Goal: Information Seeking & Learning: Learn about a topic

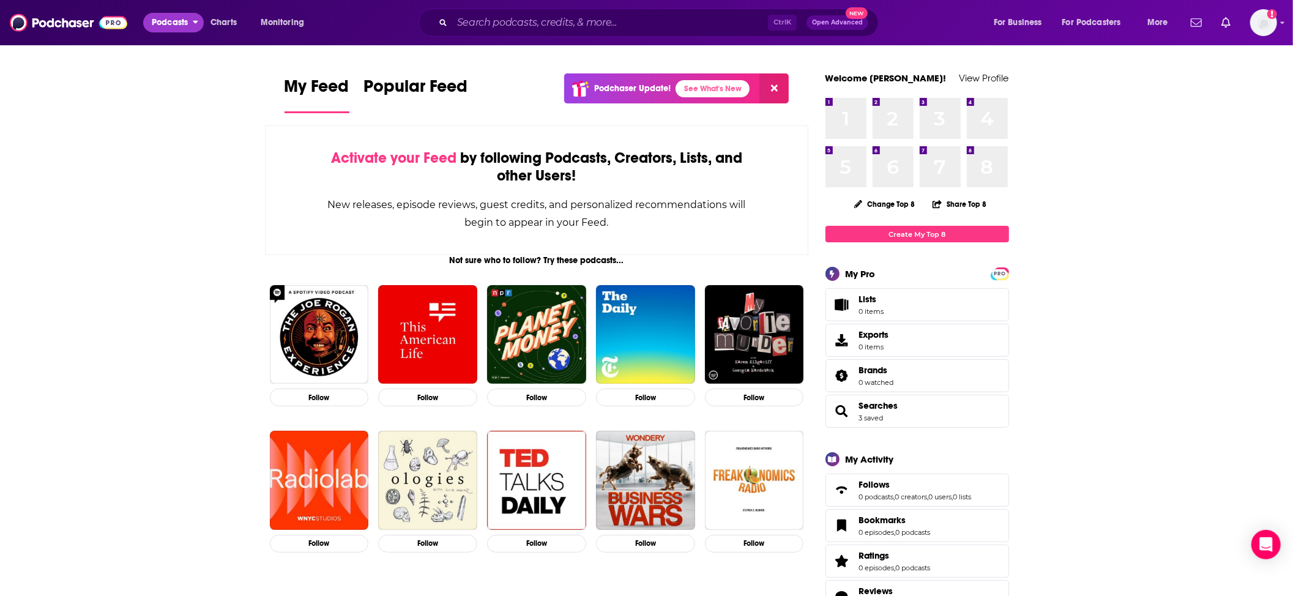
click at [179, 24] on span "Podcasts" at bounding box center [170, 22] width 36 height 17
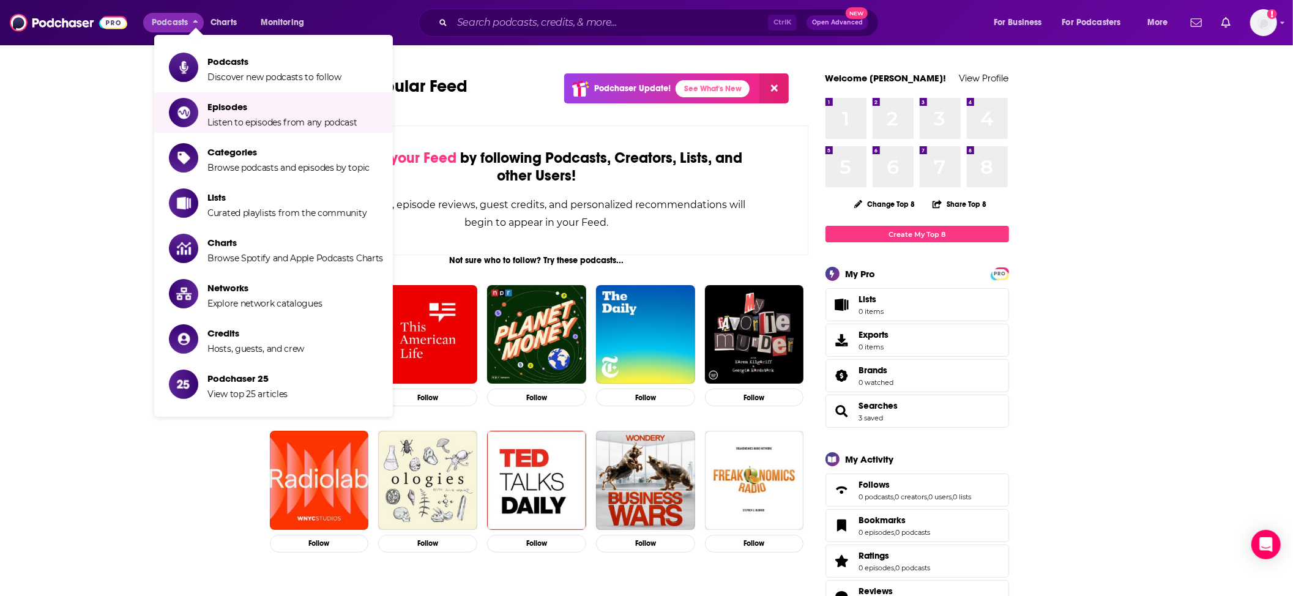
click at [236, 130] on li "Episodes Listen to episodes from any podcast" at bounding box center [273, 112] width 239 height 40
click at [221, 103] on span "Episodes" at bounding box center [282, 107] width 150 height 12
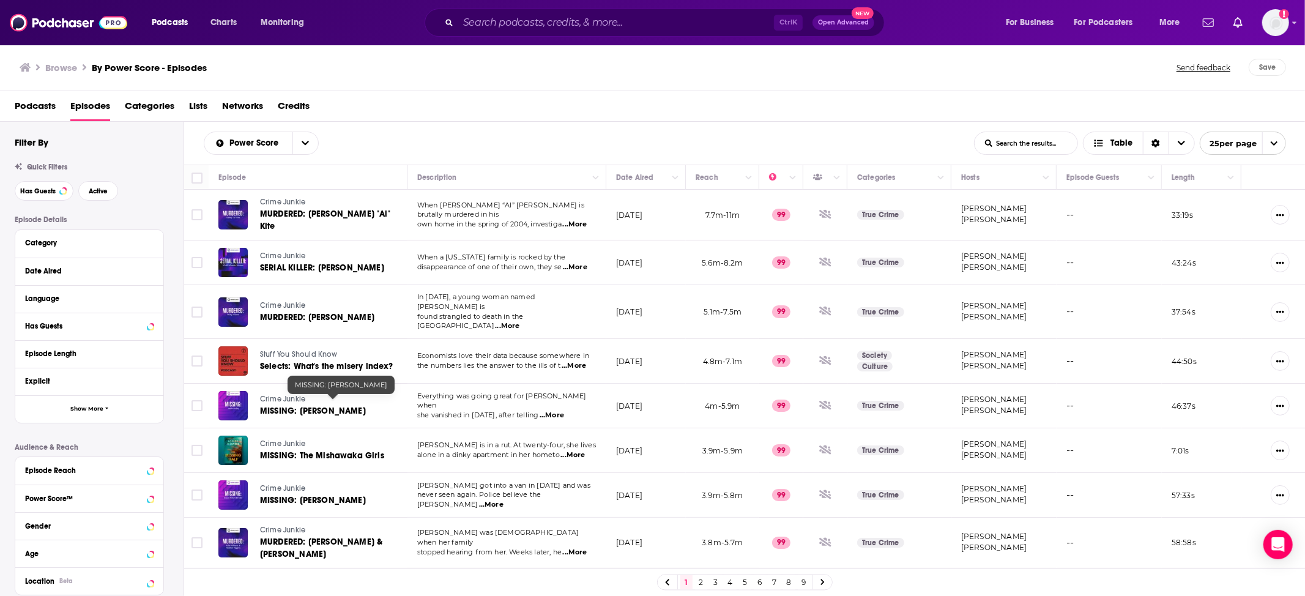
click at [310, 406] on span "MISSING: [PERSON_NAME]" at bounding box center [313, 411] width 106 height 10
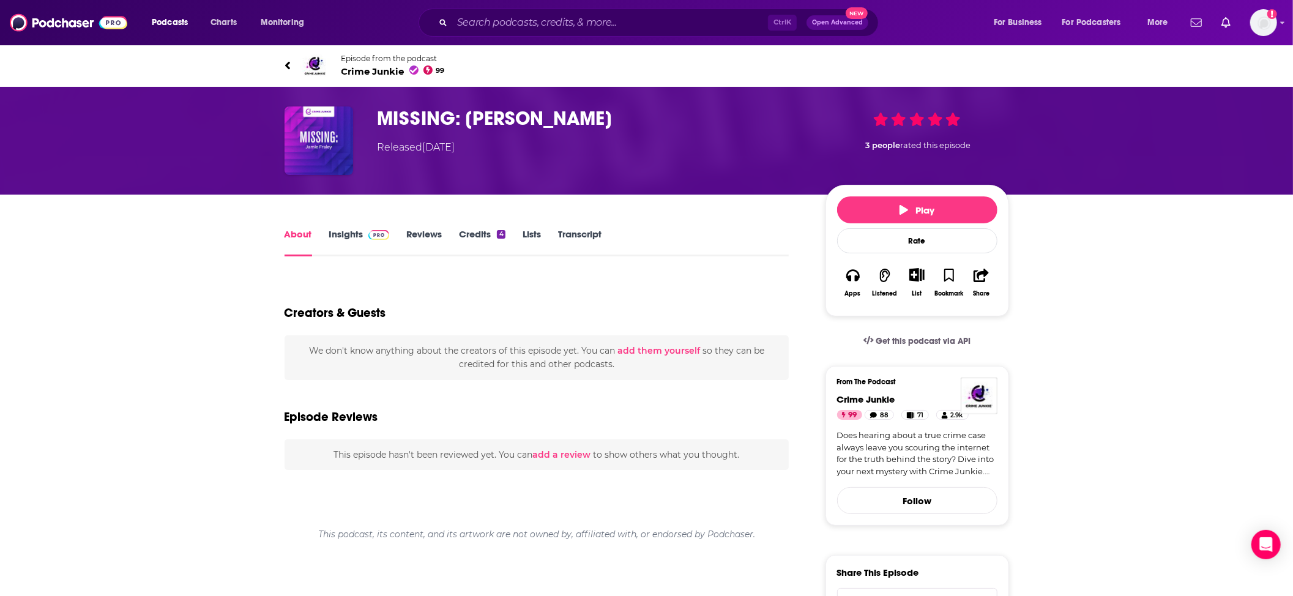
click at [360, 230] on link "Insights" at bounding box center [359, 242] width 61 height 28
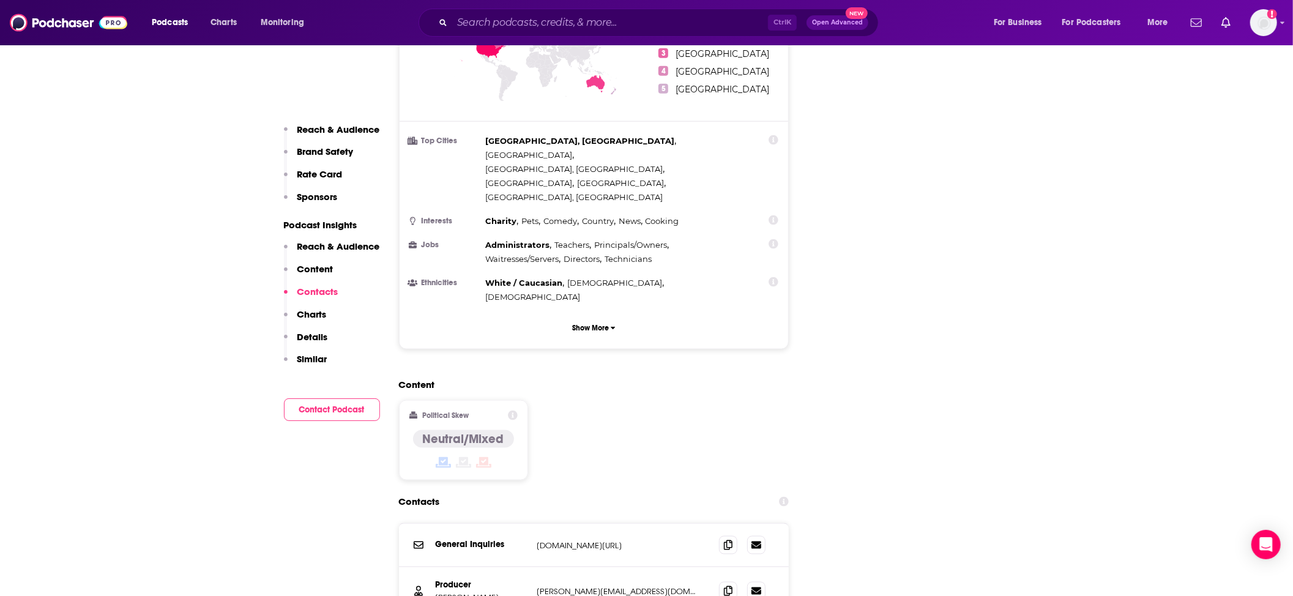
scroll to position [1061, 0]
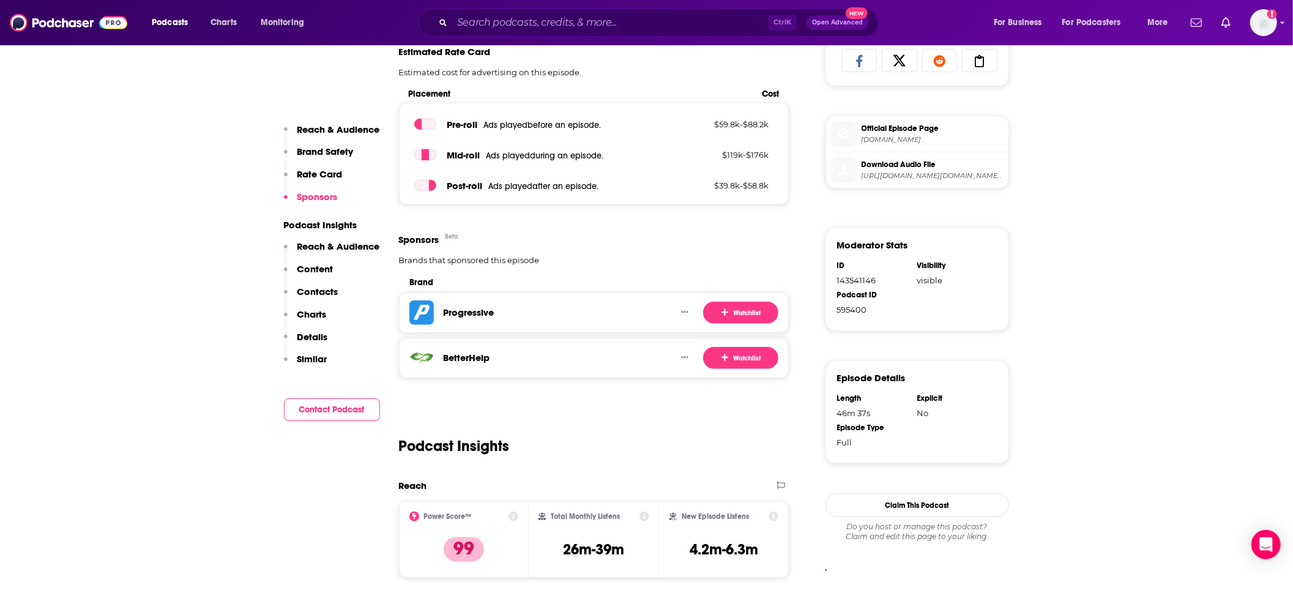
click at [319, 336] on p "Details" at bounding box center [312, 337] width 31 height 12
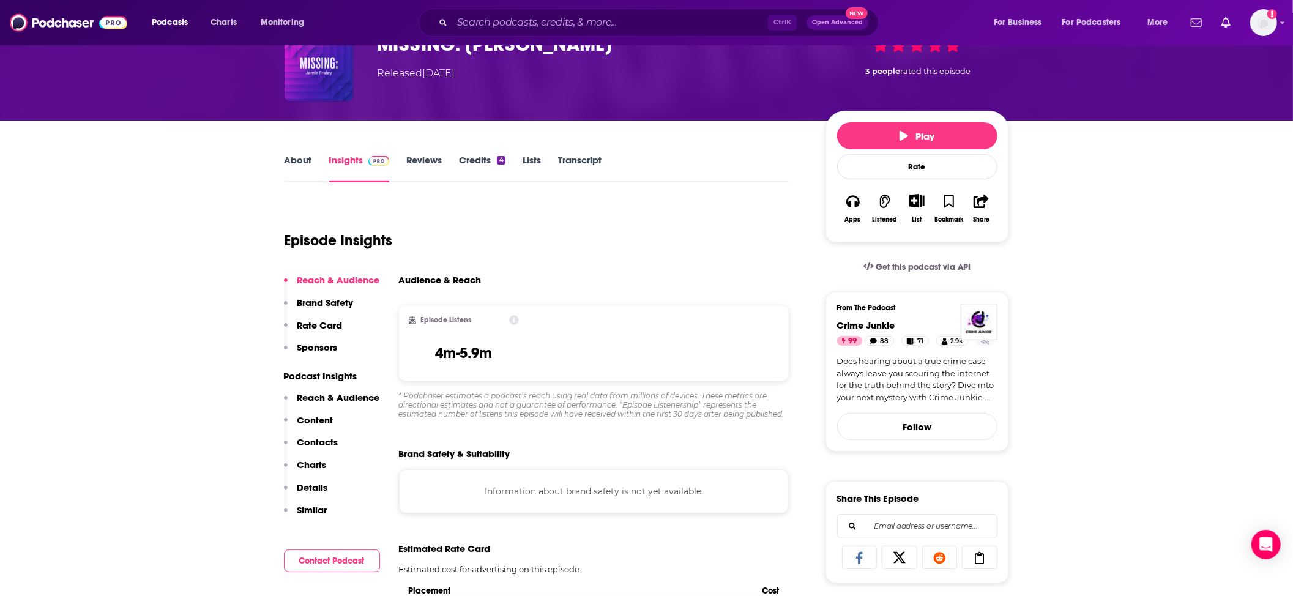
scroll to position [0, 0]
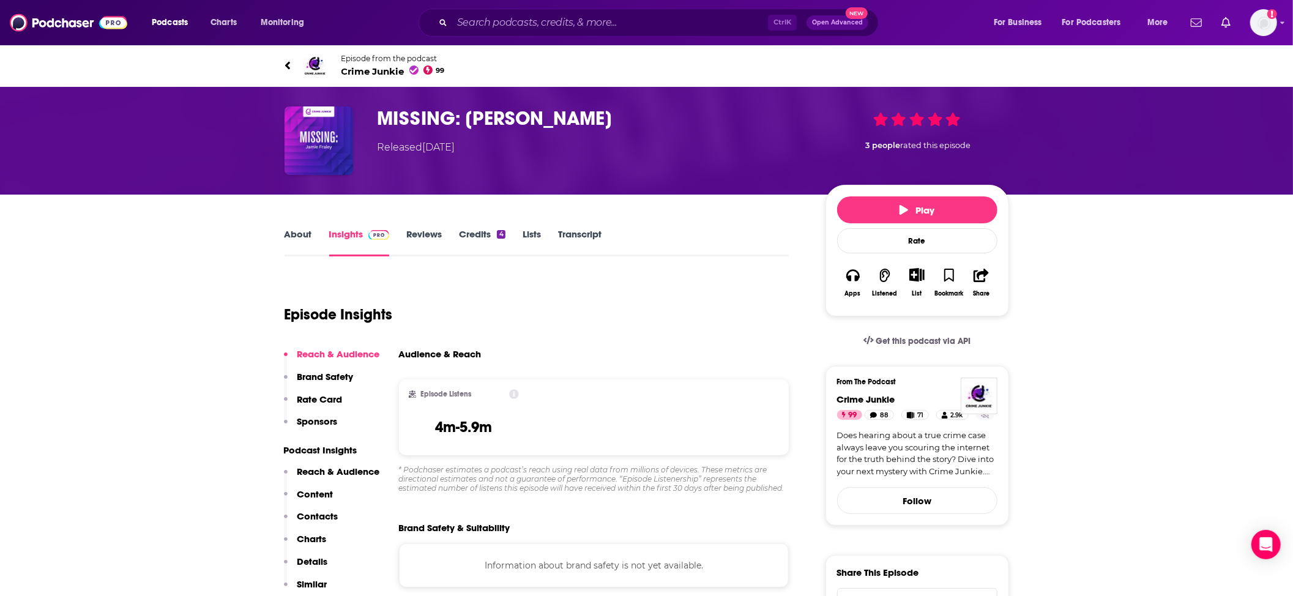
click at [304, 235] on link "About" at bounding box center [299, 242] width 28 height 28
